Goal: Task Accomplishment & Management: Use online tool/utility

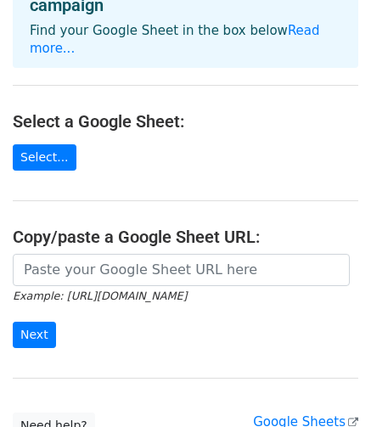
scroll to position [170, 0]
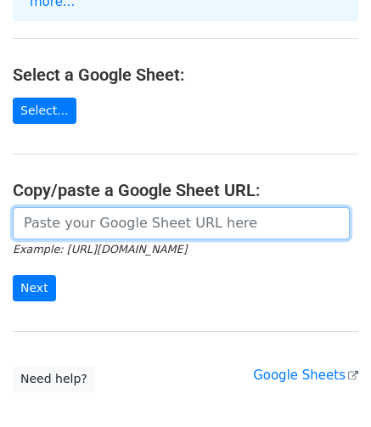
click at [143, 207] on input "url" at bounding box center [181, 223] width 337 height 32
paste input "[URL][DOMAIN_NAME]"
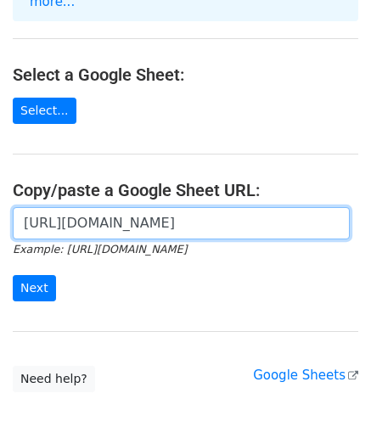
scroll to position [0, 381]
type input "[URL][DOMAIN_NAME]"
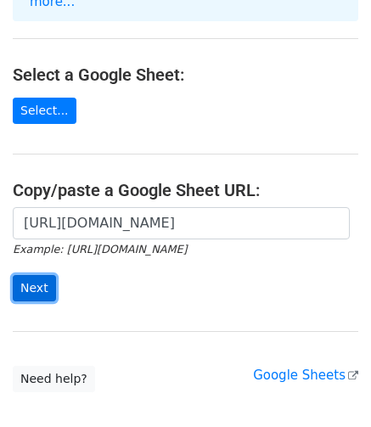
scroll to position [0, 0]
click at [24, 275] on input "Next" at bounding box center [34, 288] width 43 height 26
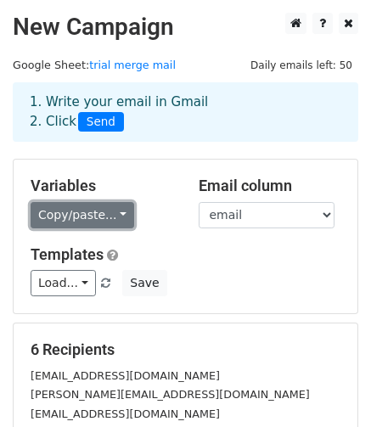
click at [85, 219] on link "Copy/paste..." at bounding box center [82, 215] width 103 height 26
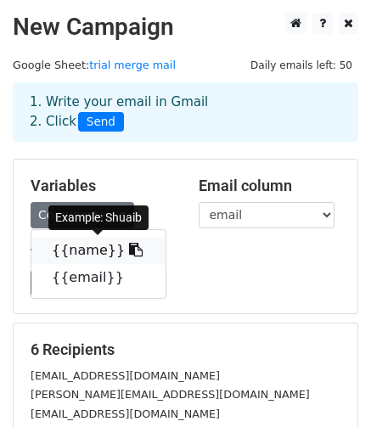
click at [70, 250] on link "{{name}}" at bounding box center [98, 250] width 134 height 27
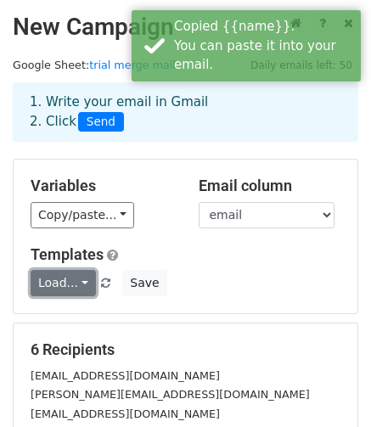
click at [69, 278] on link "Load..." at bounding box center [63, 283] width 65 height 26
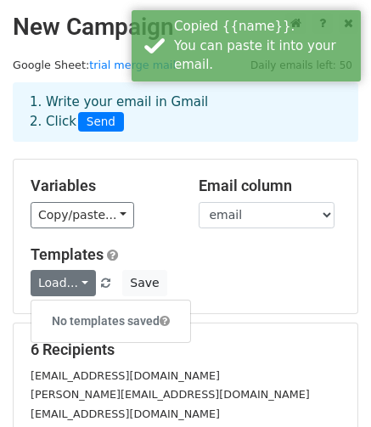
click at [182, 272] on div "Load... No templates saved Save" at bounding box center [185, 283] width 335 height 26
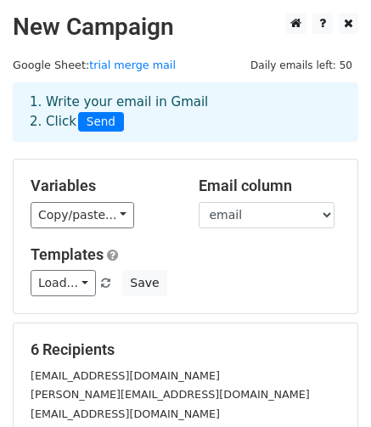
click at [97, 93] on div "1. Write your email in Gmail 2. Click Send" at bounding box center [185, 111] width 337 height 39
click at [100, 71] on link "trial merge mail" at bounding box center [132, 65] width 87 height 13
click at [94, 125] on span "Send" at bounding box center [101, 122] width 46 height 20
click at [88, 128] on span "Send" at bounding box center [101, 122] width 46 height 20
click at [105, 103] on div "1. Write your email in Gmail 2. Click Send" at bounding box center [185, 111] width 337 height 39
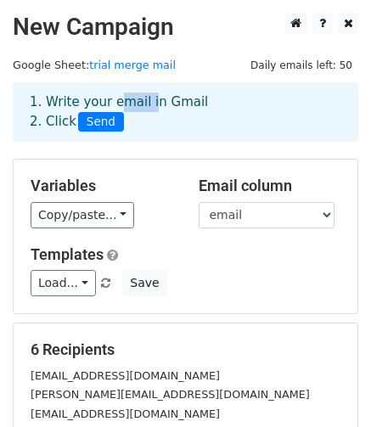
click at [105, 103] on div "1. Write your email in Gmail 2. Click Send" at bounding box center [185, 111] width 337 height 39
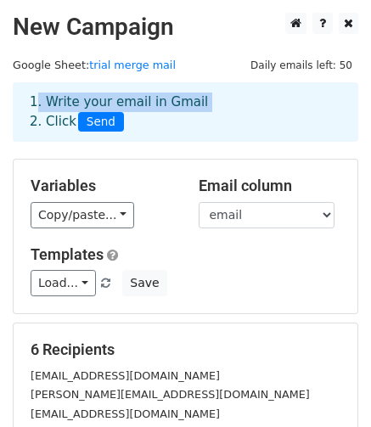
click at [105, 104] on div "1. Write your email in Gmail 2. Click Send" at bounding box center [185, 111] width 337 height 39
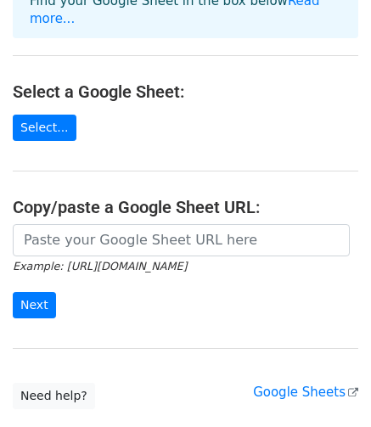
scroll to position [79, 0]
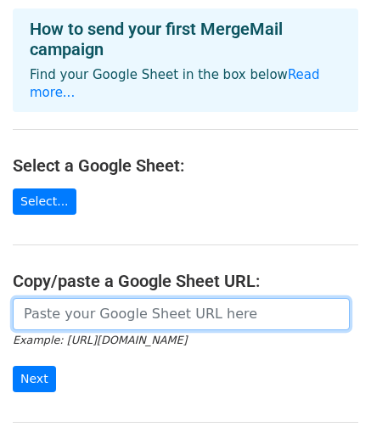
click at [185, 298] on input "url" at bounding box center [181, 314] width 337 height 32
paste input "{{name}}"
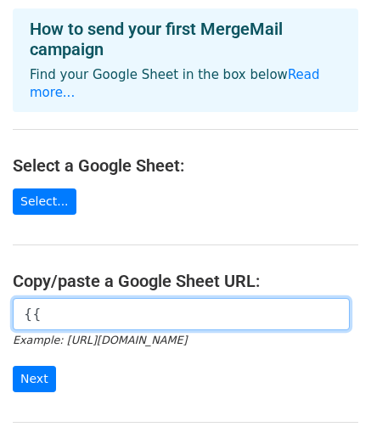
type input "{"
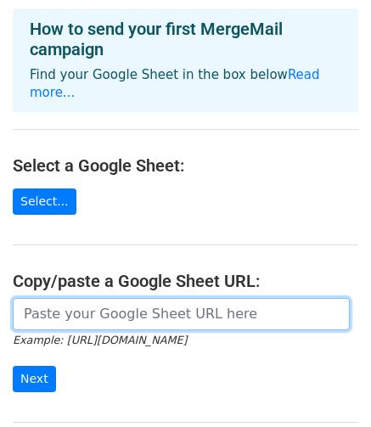
paste input "https://docs.google.com/spreadsheets/d/1dBB7iLmqCrGTTTSD2HKGPqCPhSaB0VdoQWng8Ce…"
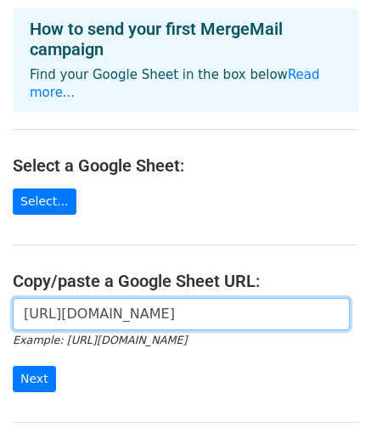
scroll to position [0, 381]
type input "https://docs.google.com/spreadsheets/d/1dBB7iLmqCrGTTTSD2HKGPqCPhSaB0VdoQWng8Ce…"
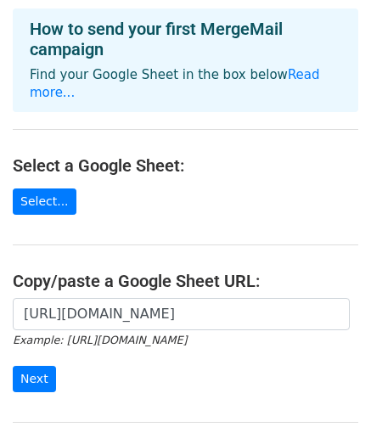
scroll to position [0, 0]
click at [190, 202] on main "Choose a Google Sheet Use one of the options below... How to send your first Me…" at bounding box center [185, 208] width 371 height 549
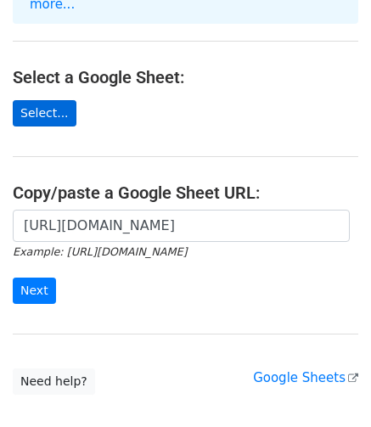
scroll to position [249, 0]
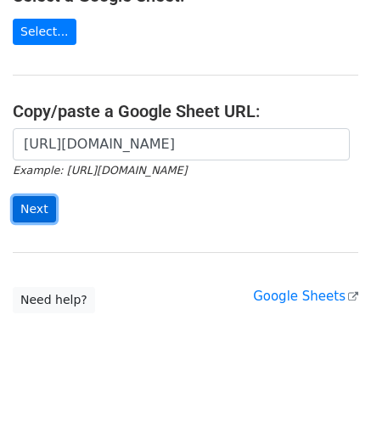
click at [33, 196] on input "Next" at bounding box center [34, 209] width 43 height 26
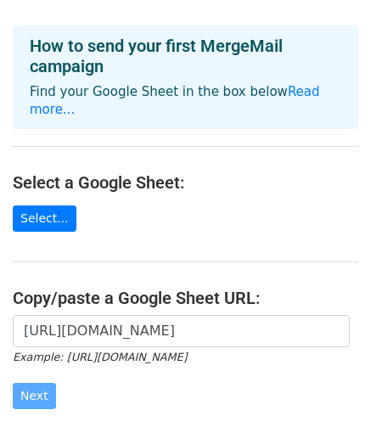
scroll to position [85, 0]
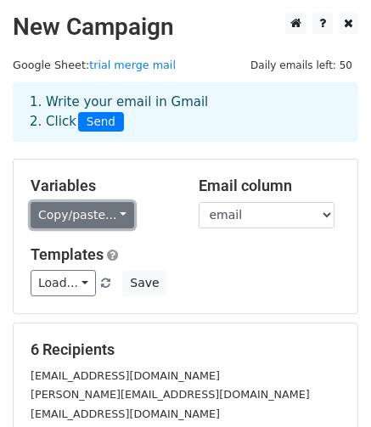
click at [109, 215] on link "Copy/paste..." at bounding box center [82, 215] width 103 height 26
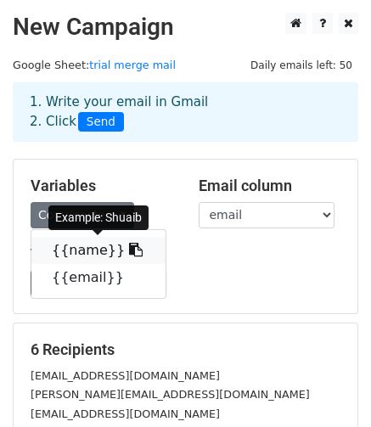
click at [129, 250] on icon at bounding box center [136, 250] width 14 height 14
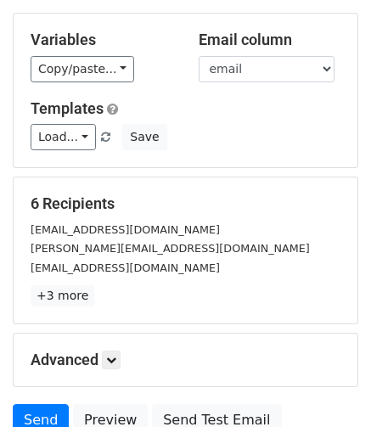
scroll to position [295, 0]
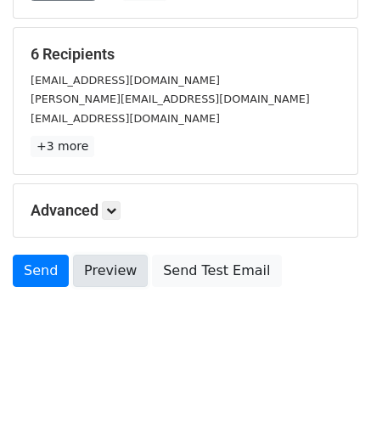
click at [84, 270] on link "Preview" at bounding box center [110, 270] width 75 height 32
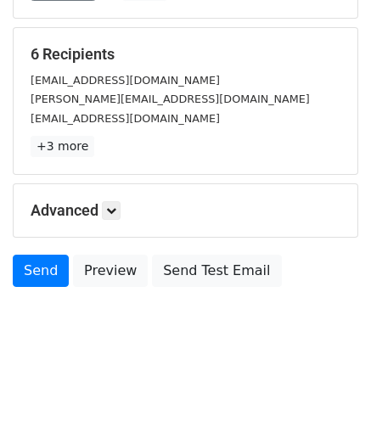
click at [226, 173] on form "Variables Copy/paste... {{name}} {{email}} Email column name email Templates Lo…" at bounding box center [185, 79] width 345 height 432
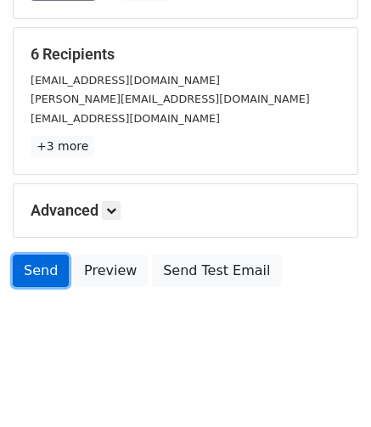
click at [55, 275] on link "Send" at bounding box center [41, 270] width 56 height 32
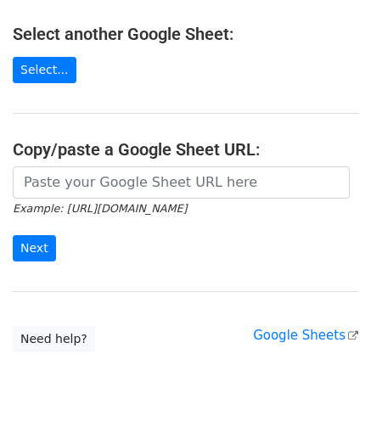
scroll to position [194, 0]
